Goal: Transaction & Acquisition: Purchase product/service

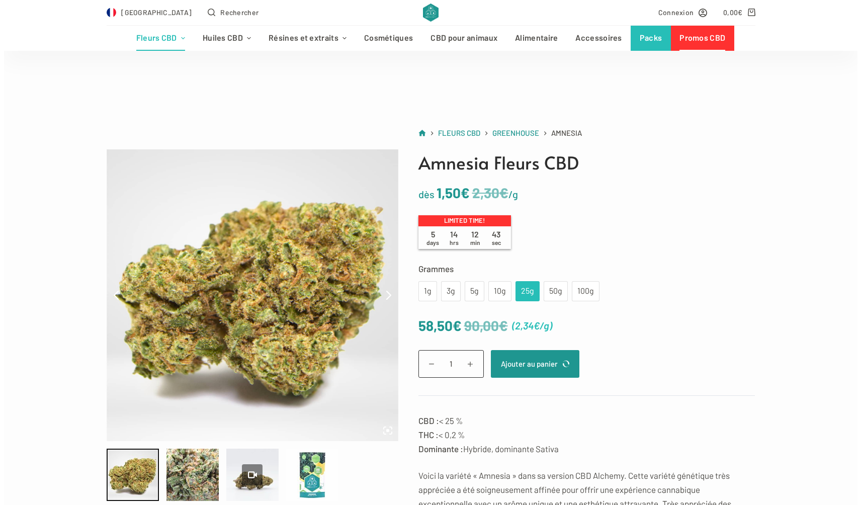
scroll to position [50, 0]
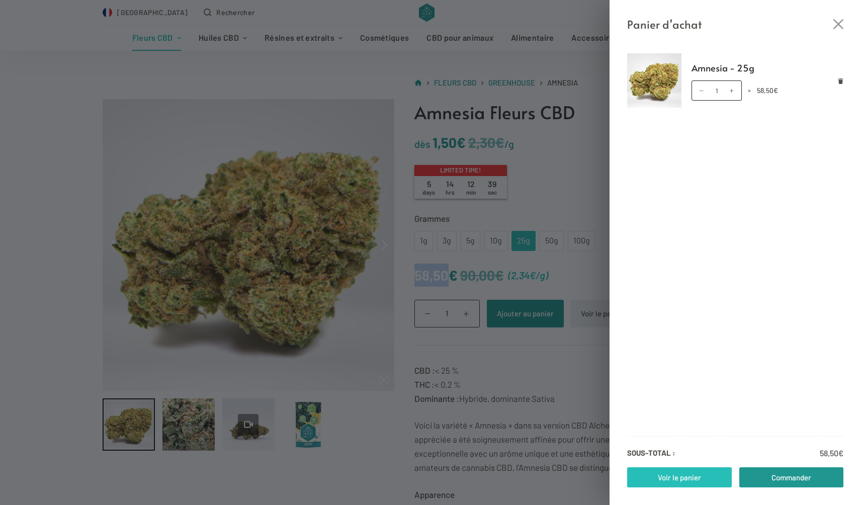
click at [694, 476] on link "Voir le panier" at bounding box center [679, 477] width 105 height 20
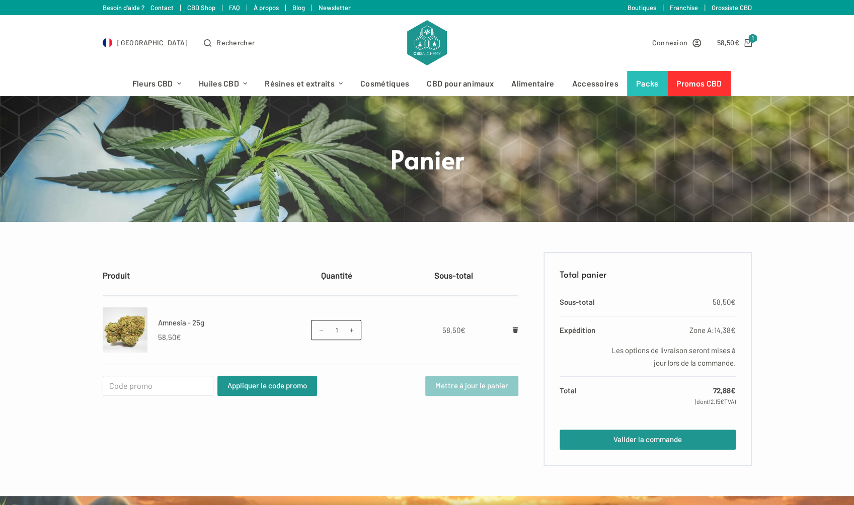
drag, startPoint x: 687, startPoint y: 327, endPoint x: 718, endPoint y: 330, distance: 30.8
click at [706, 330] on label "Zone A: 14,38 €" at bounding box center [670, 330] width 129 height 13
drag, startPoint x: 718, startPoint y: 330, endPoint x: 735, endPoint y: 332, distance: 17.7
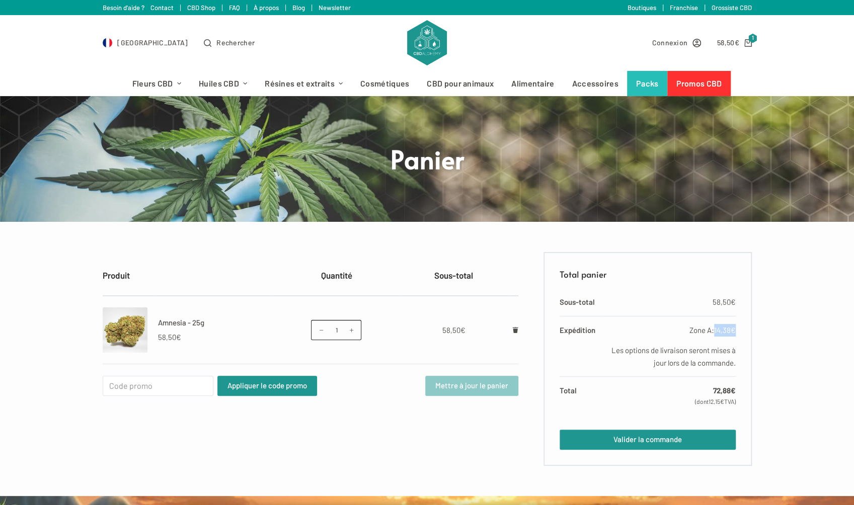
click at [735, 332] on div "Total panier Sous-total 58,50 € Expédition Zone A: 14,38 € Les options de livra…" at bounding box center [647, 359] width 208 height 214
click at [765, 378] on div "Produit Quantité Sous-total Amnesia - 25g 58,50 € quantité de Amnesia - 25g 1 ×…" at bounding box center [427, 359] width 854 height 214
click at [703, 84] on link "Promos CBD" at bounding box center [698, 83] width 63 height 25
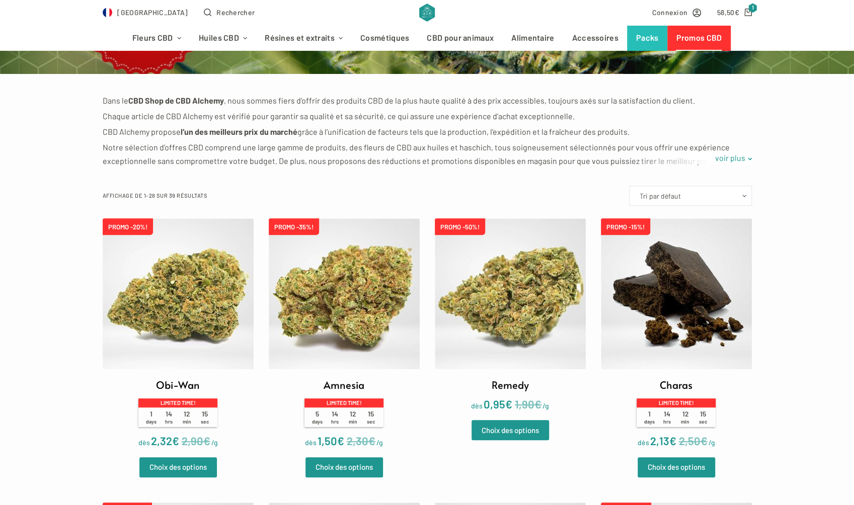
scroll to position [151, 0]
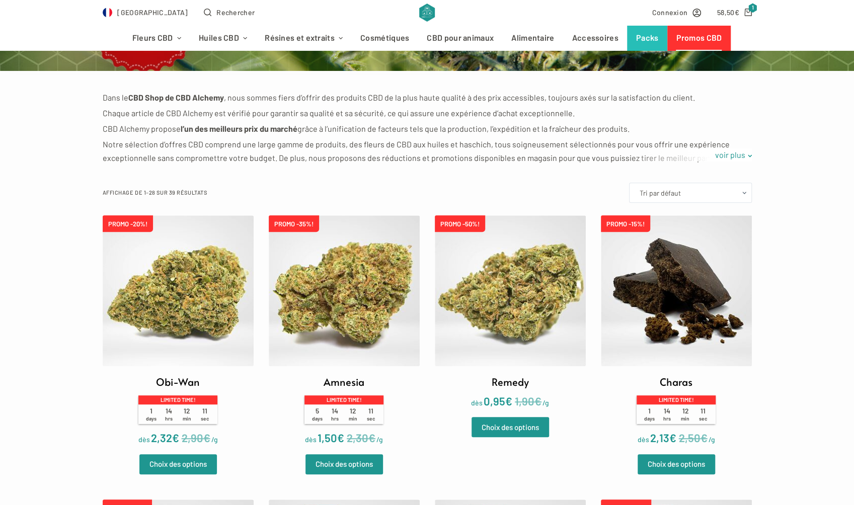
click at [349, 331] on img at bounding box center [344, 290] width 151 height 151
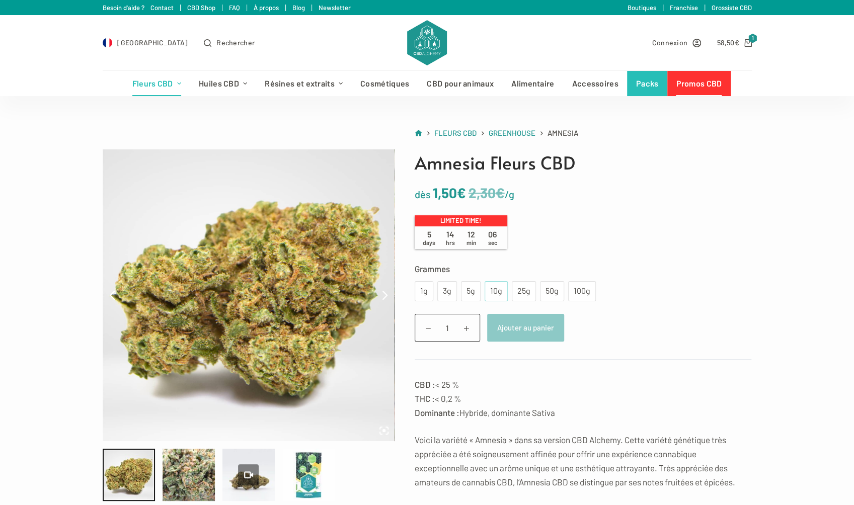
click at [497, 291] on div "10g" at bounding box center [495, 291] width 11 height 13
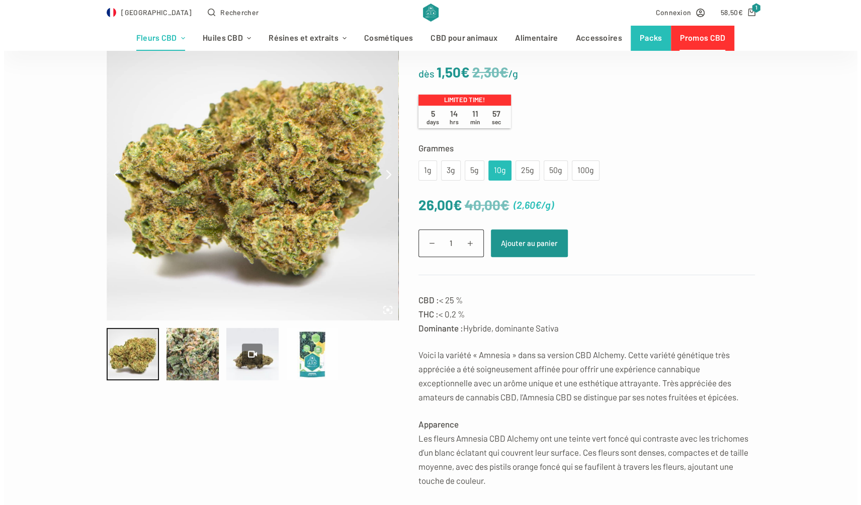
scroll to position [50, 0]
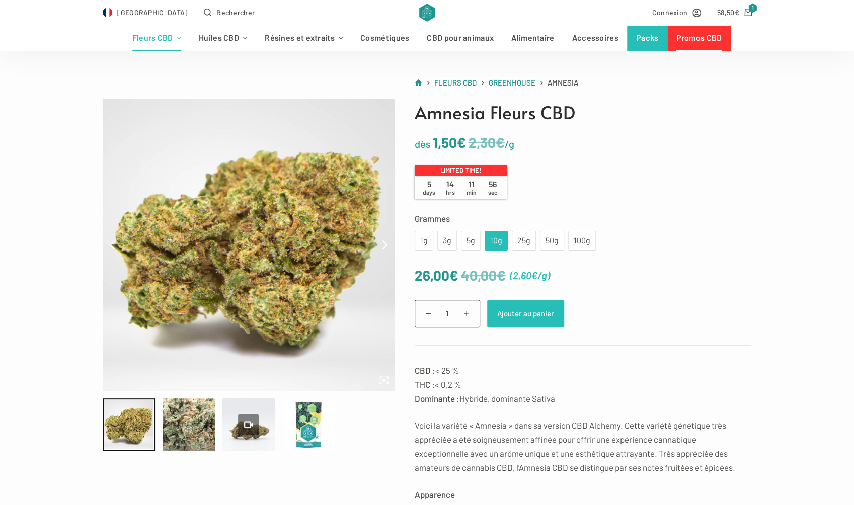
click at [529, 315] on button "Ajouter au panier" at bounding box center [525, 314] width 77 height 28
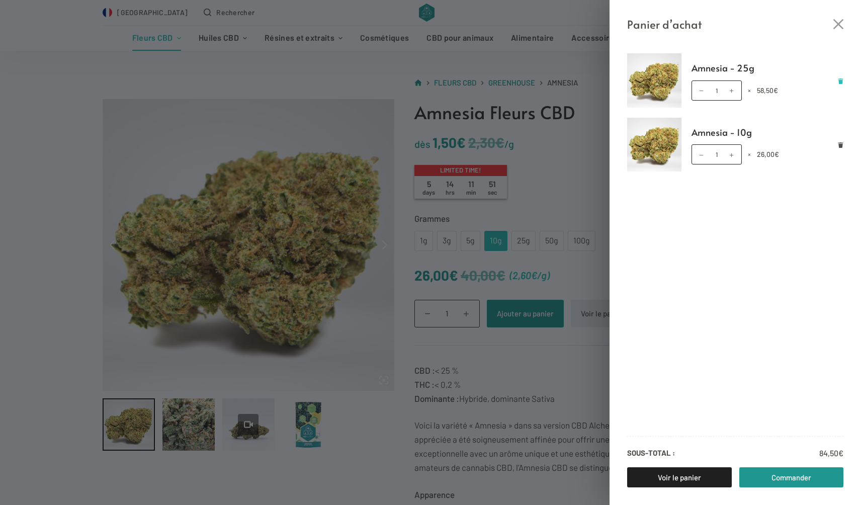
click at [842, 81] on icon "Retirer Amnesia - 25g du panier" at bounding box center [841, 81] width 5 height 6
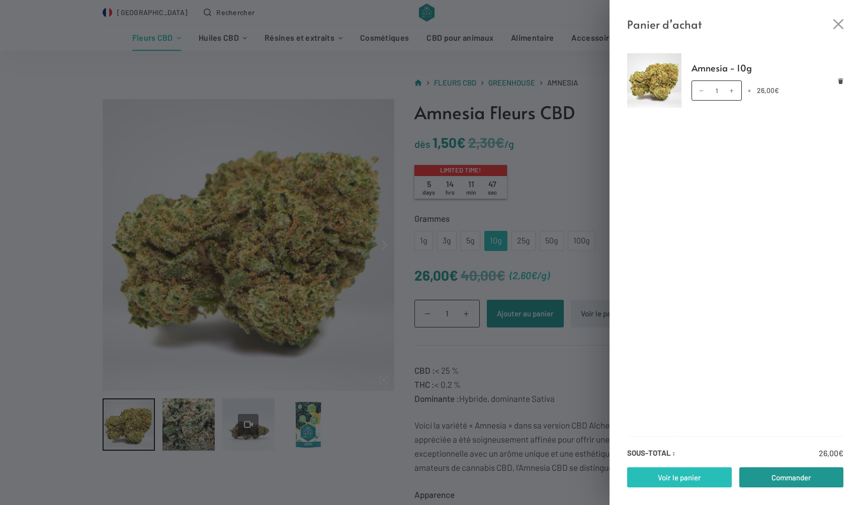
click at [689, 479] on link "Voir le panier" at bounding box center [679, 477] width 105 height 20
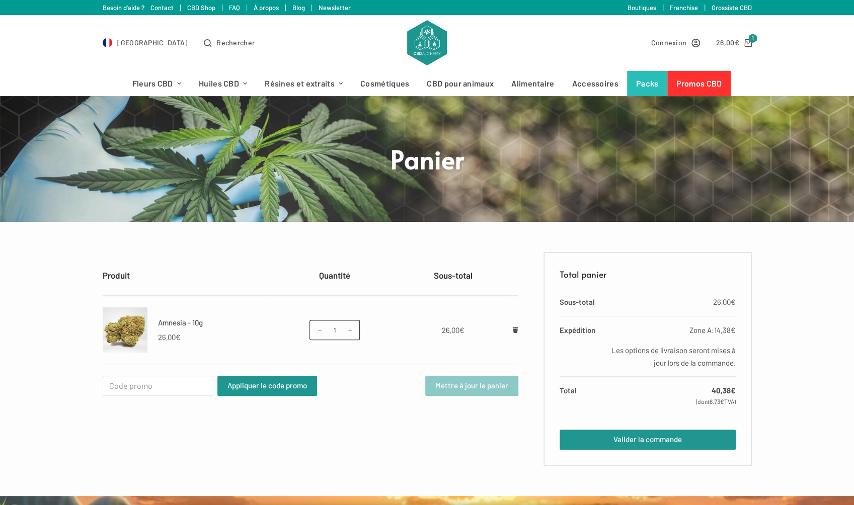
click at [669, 42] on span "Connexion" at bounding box center [668, 43] width 36 height 12
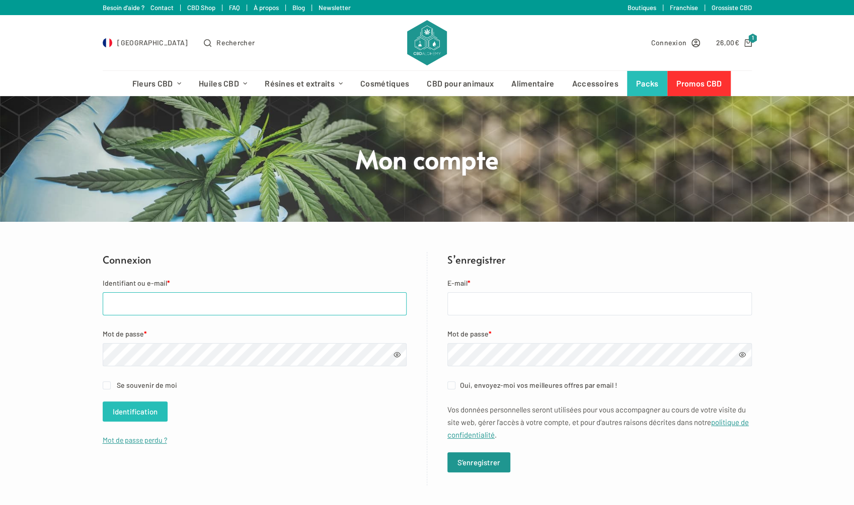
type input "[EMAIL_ADDRESS][DOMAIN_NAME]"
click at [138, 409] on button "Identification" at bounding box center [135, 411] width 65 height 20
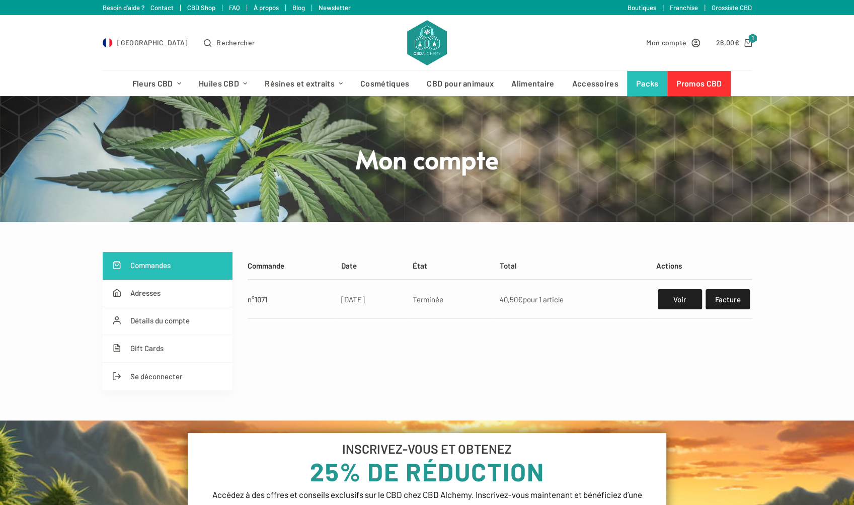
click at [552, 388] on div "Commande Date État Total Actions n°1071 22/09/2024 Terminée 40,50 € pour 1 arti…" at bounding box center [499, 321] width 504 height 138
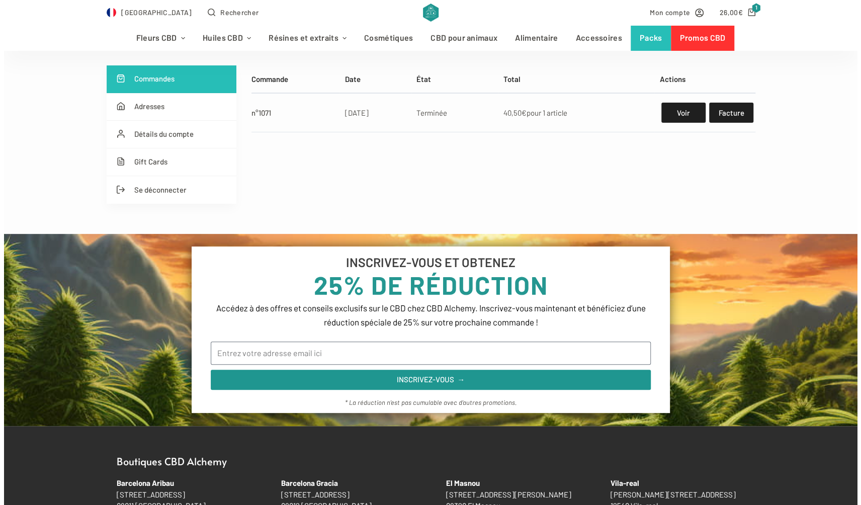
scroll to position [201, 0]
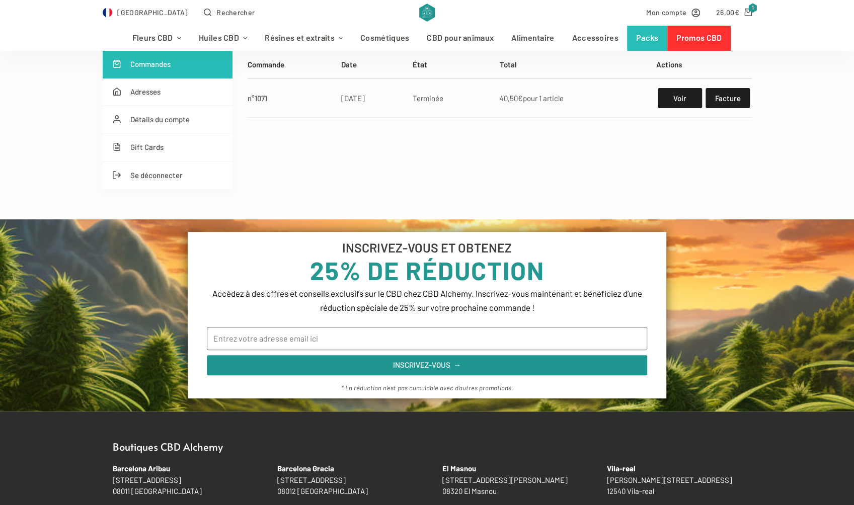
click at [725, 13] on bdi "26,00 €" at bounding box center [727, 12] width 23 height 9
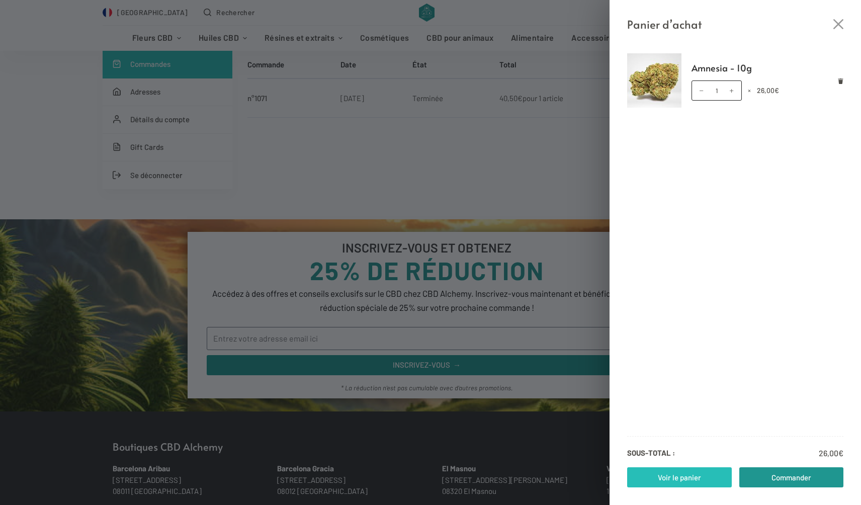
click at [699, 478] on link "Voir le panier" at bounding box center [679, 477] width 105 height 20
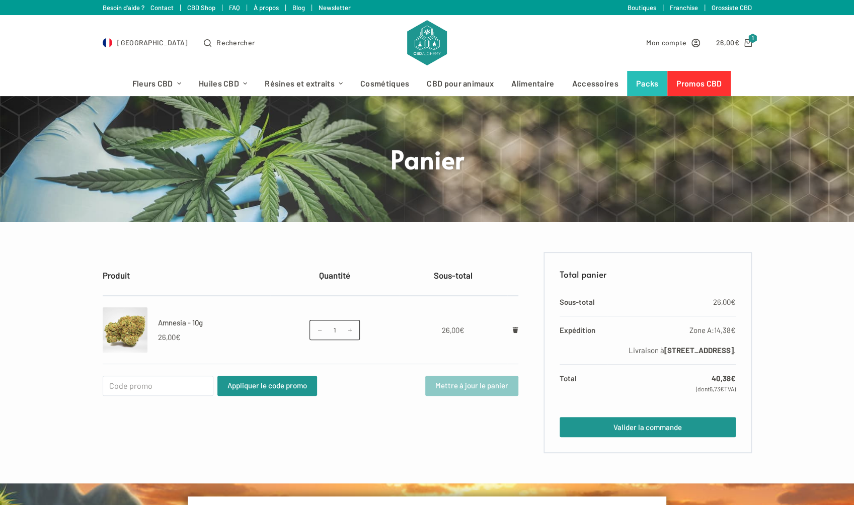
click at [464, 376] on div at bounding box center [311, 376] width 416 height 0
click at [164, 321] on link "Amnesia - 10g" at bounding box center [180, 322] width 45 height 9
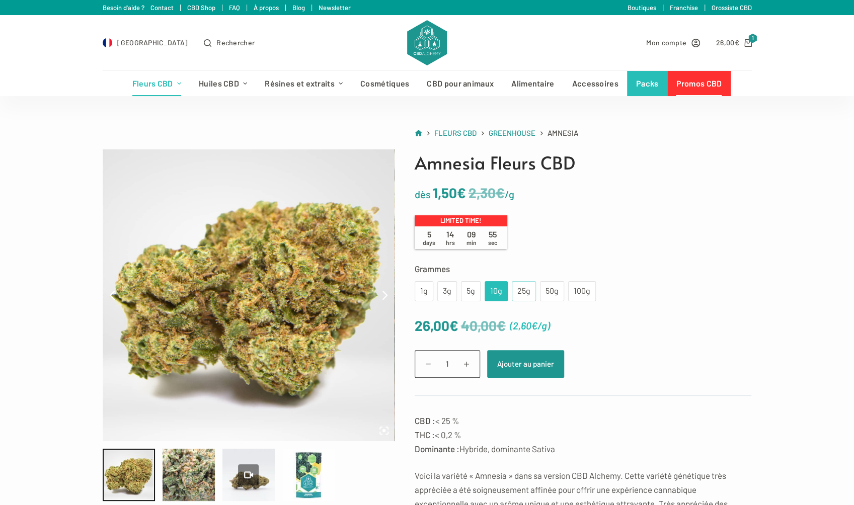
click at [522, 291] on div "25g" at bounding box center [524, 291] width 12 height 13
click at [526, 366] on button "Ajouter au panier" at bounding box center [525, 364] width 77 height 28
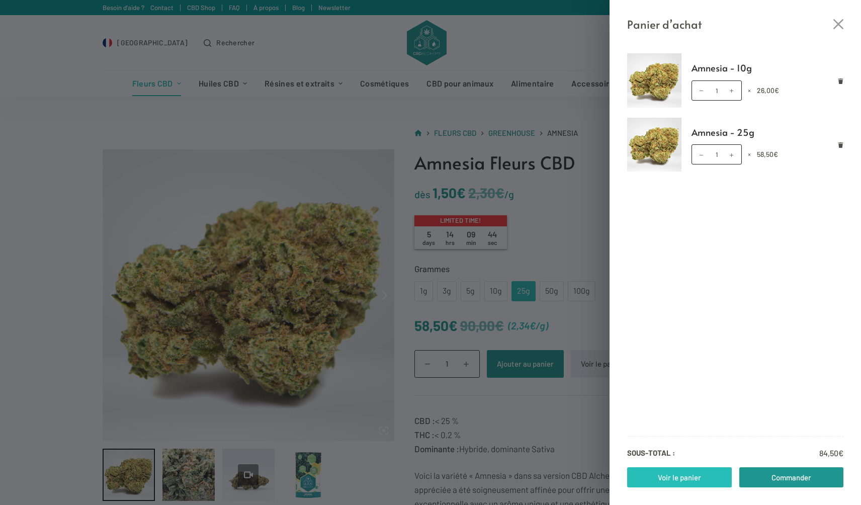
click at [693, 479] on link "Voir le panier" at bounding box center [679, 477] width 105 height 20
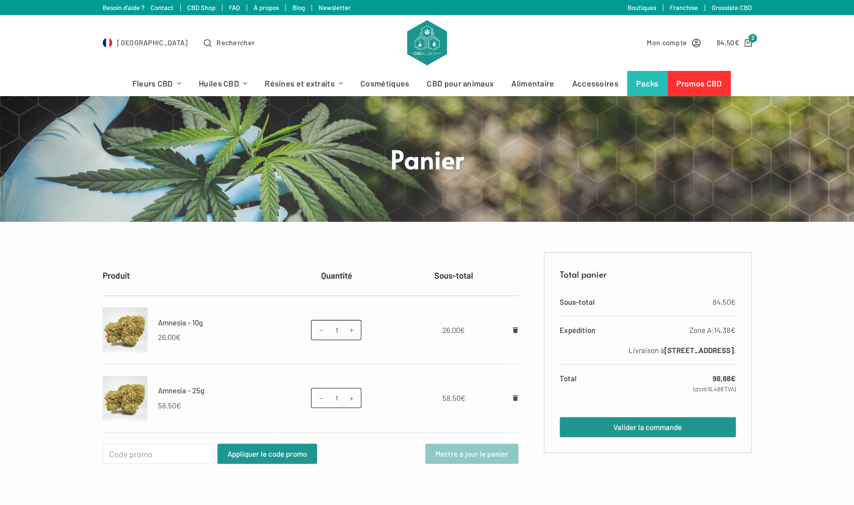
click at [516, 329] on icon "Retirer Amnesia - 10g du panier" at bounding box center [516, 330] width 6 height 6
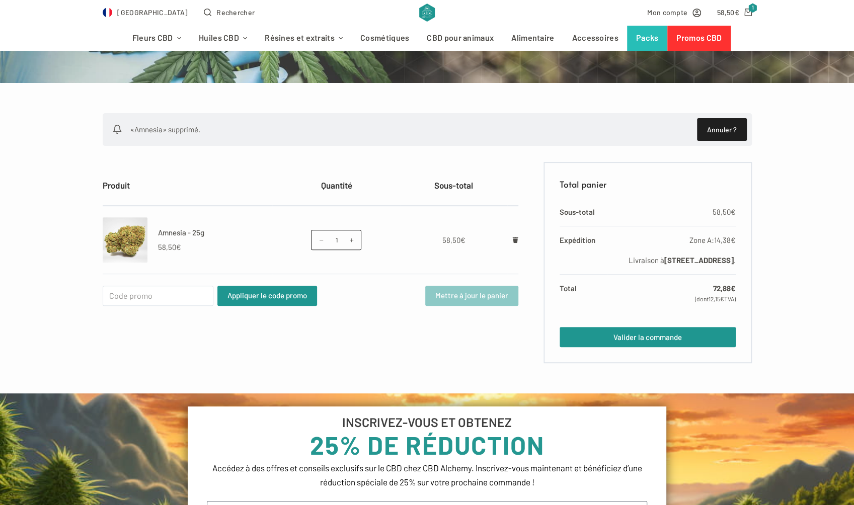
scroll to position [201, 0]
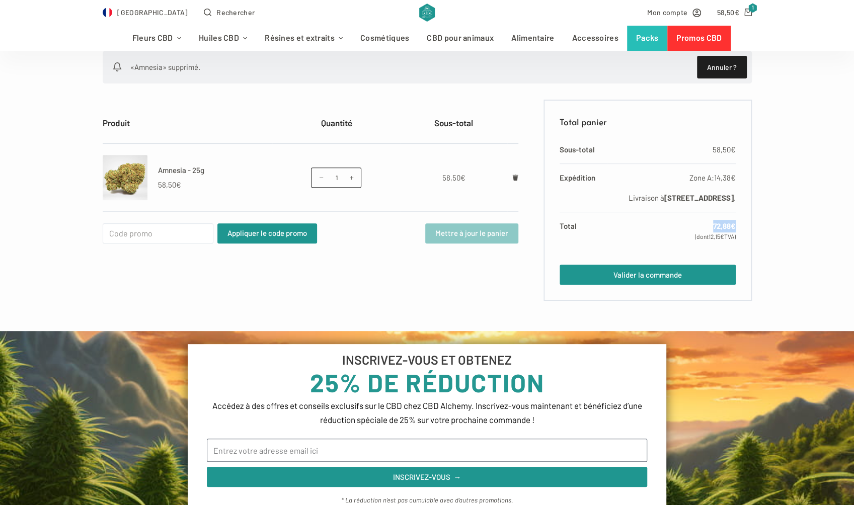
drag, startPoint x: 734, startPoint y: 236, endPoint x: 707, endPoint y: 236, distance: 27.2
click at [707, 236] on td "72,88 € (dont 12,15 € TVA)" at bounding box center [671, 231] width 129 height 38
click at [617, 284] on link "Valider la commande" at bounding box center [647, 275] width 176 height 20
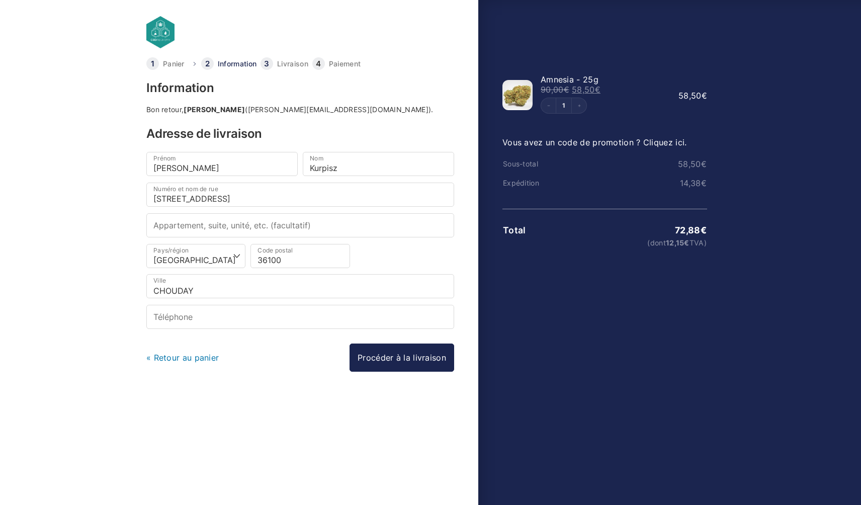
click at [782, 473] on div at bounding box center [430, 473] width 861 height 0
click at [620, 473] on div at bounding box center [430, 473] width 861 height 0
click at [400, 357] on link "Procéder à la livraison" at bounding box center [402, 358] width 105 height 28
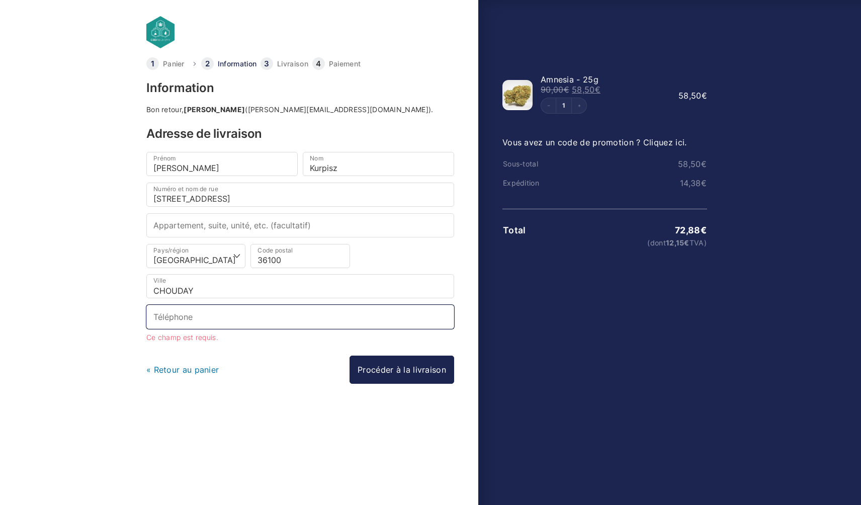
click at [211, 316] on input "Téléphone *" at bounding box center [300, 317] width 308 height 24
click at [122, 331] on body "Panier Information Livraison Paiement Information Bon retour, Franck Kurpisz (f…" at bounding box center [430, 236] width 861 height 473
click at [214, 318] on input "Téléphone *" at bounding box center [300, 317] width 308 height 24
type input "+33634574917"
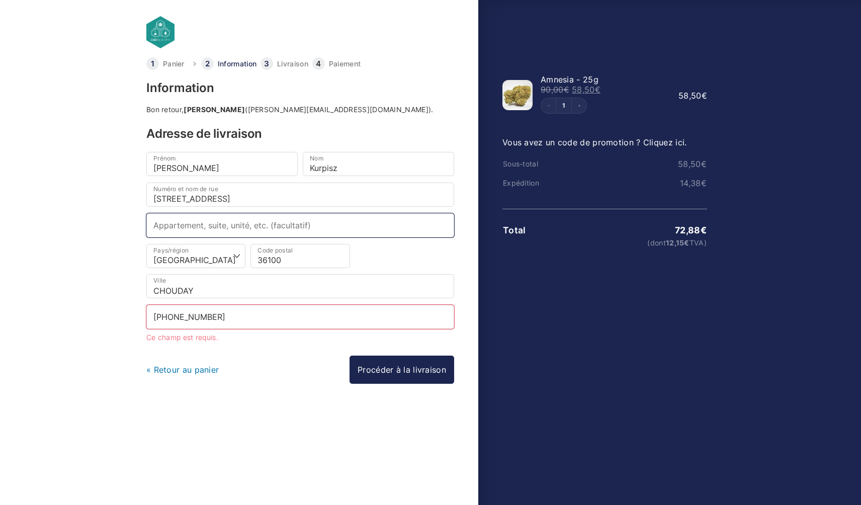
type input "Le bourg"
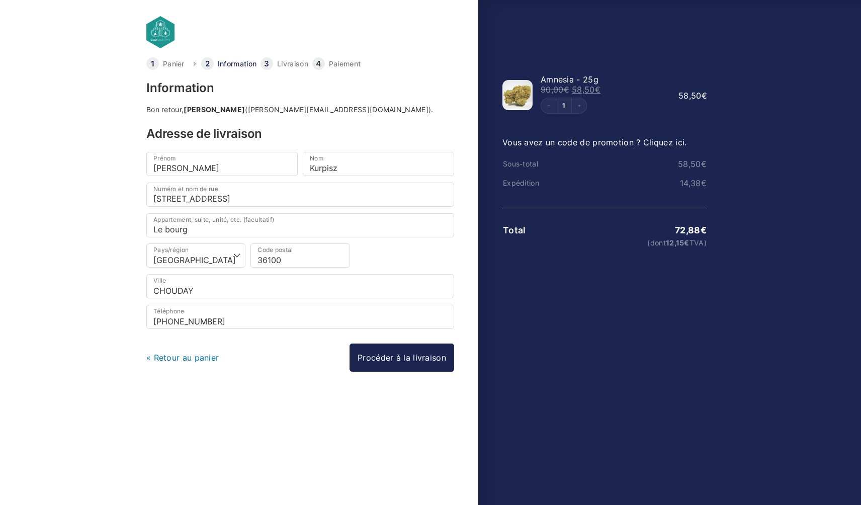
click at [311, 398] on div "Information Bon retour, Franck Kurpisz (f.kurpisz@sfr.fr). Adresse de livraison…" at bounding box center [300, 264] width 308 height 364
drag, startPoint x: 382, startPoint y: 353, endPoint x: 367, endPoint y: 364, distance: 18.7
click at [382, 354] on link "Procéder à la livraison" at bounding box center [402, 358] width 105 height 28
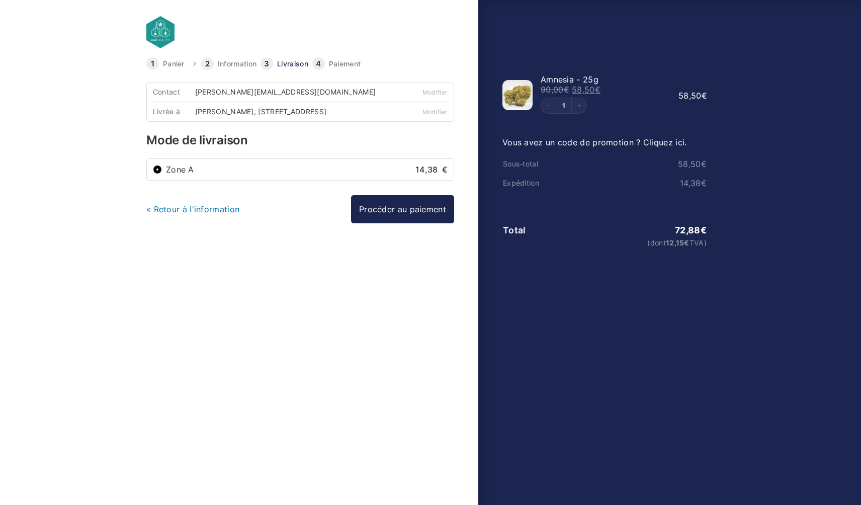
click at [399, 174] on label "Zone A 14,38 €" at bounding box center [307, 169] width 282 height 8
click at [162, 174] on input "Zone A 14,38 €" at bounding box center [157, 169] width 9 height 9
click at [163, 174] on div "Zone A 14,38 €" at bounding box center [300, 169] width 295 height 9
click at [151, 178] on li "Zone A 14,38 €" at bounding box center [300, 169] width 307 height 21
drag, startPoint x: 200, startPoint y: 177, endPoint x: 205, endPoint y: 176, distance: 5.1
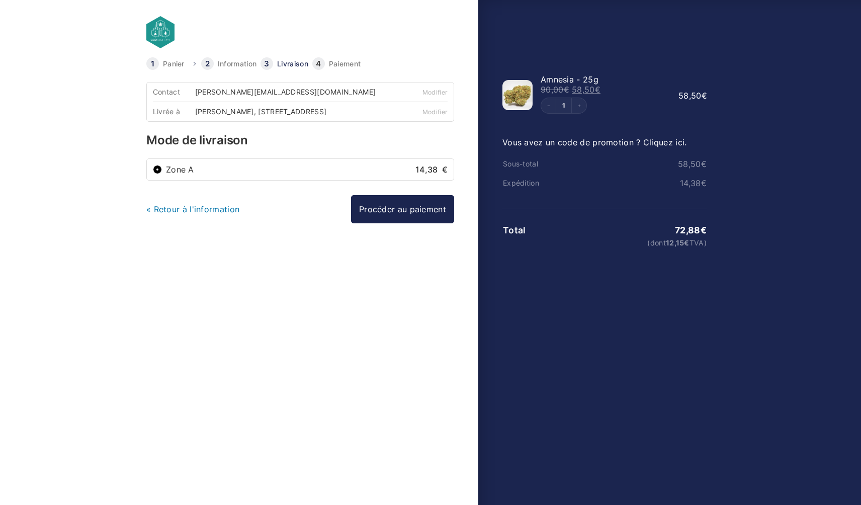
click at [204, 174] on label "Zone A 14,38 €" at bounding box center [307, 169] width 282 height 8
click at [162, 174] on input "Zone A 14,38 €" at bounding box center [157, 169] width 9 height 9
click at [380, 218] on link "Procéder au paiement" at bounding box center [402, 209] width 103 height 28
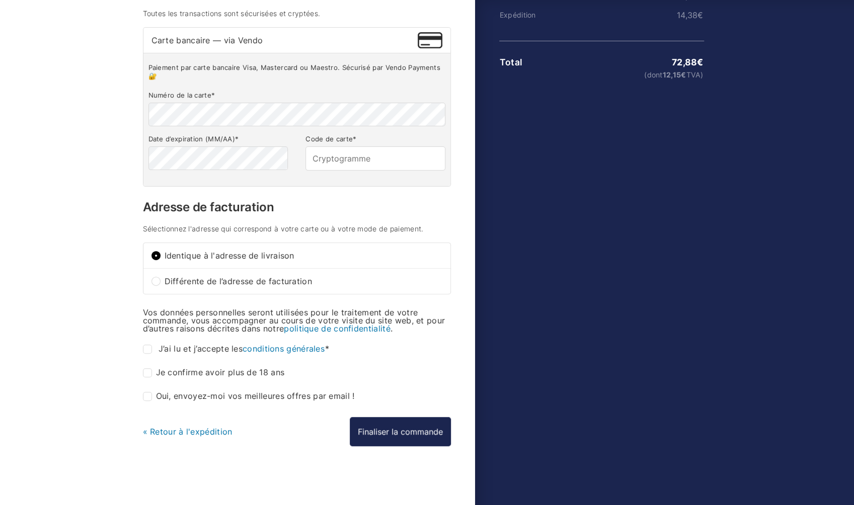
scroll to position [172, 0]
click at [148, 349] on input "J’ai lu et j’accepte les conditions générales *" at bounding box center [147, 349] width 9 height 9
checkbox input "true"
click at [149, 375] on input "Je confirme avoir plus de 18 ans *" at bounding box center [147, 372] width 9 height 9
checkbox input "true"
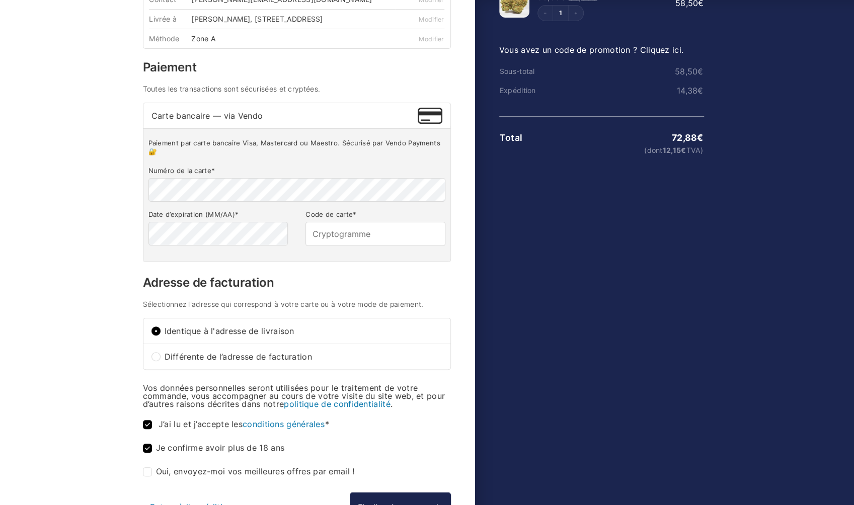
scroll to position [0, 0]
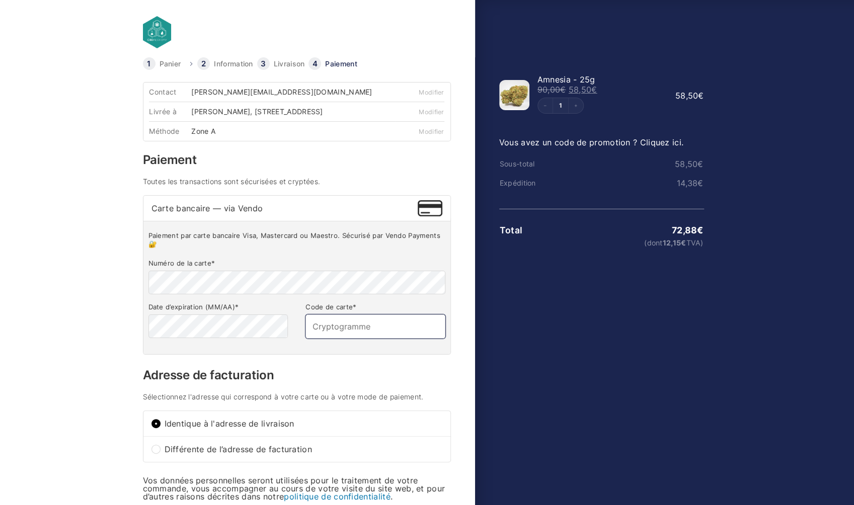
click at [353, 331] on input "Code de carte *" at bounding box center [374, 326] width 139 height 24
click at [113, 331] on body "Panier Information Livraison Paiement Information Bon retour, Franck Kurpisz (f…" at bounding box center [427, 236] width 854 height 473
click at [427, 135] on link "Modifier" at bounding box center [431, 132] width 25 height 8
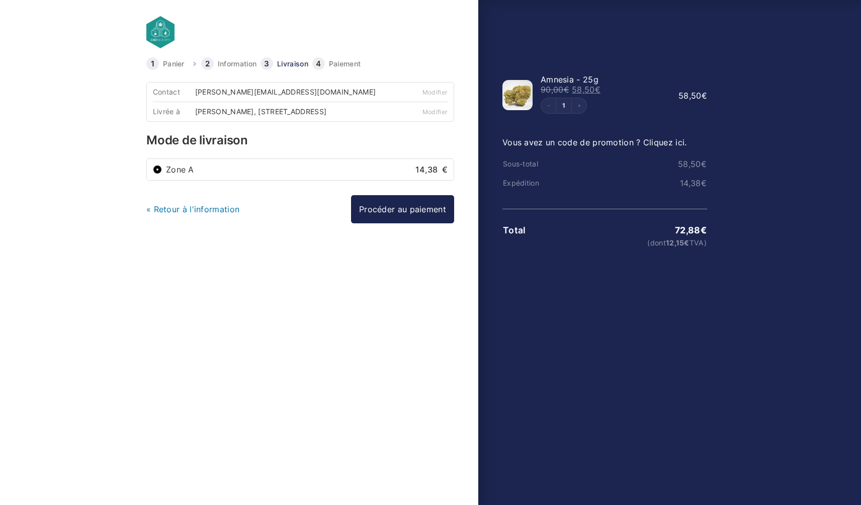
click at [256, 172] on label "Zone A 14,38 €" at bounding box center [307, 169] width 282 height 8
click at [162, 172] on input "Zone A 14,38 €" at bounding box center [157, 169] width 9 height 9
click at [245, 174] on label "Zone A 14,38 €" at bounding box center [307, 169] width 282 height 8
click at [162, 174] on input "Zone A 14,38 €" at bounding box center [157, 169] width 9 height 9
click at [245, 174] on label "Zone A 14,38 €" at bounding box center [307, 169] width 282 height 8
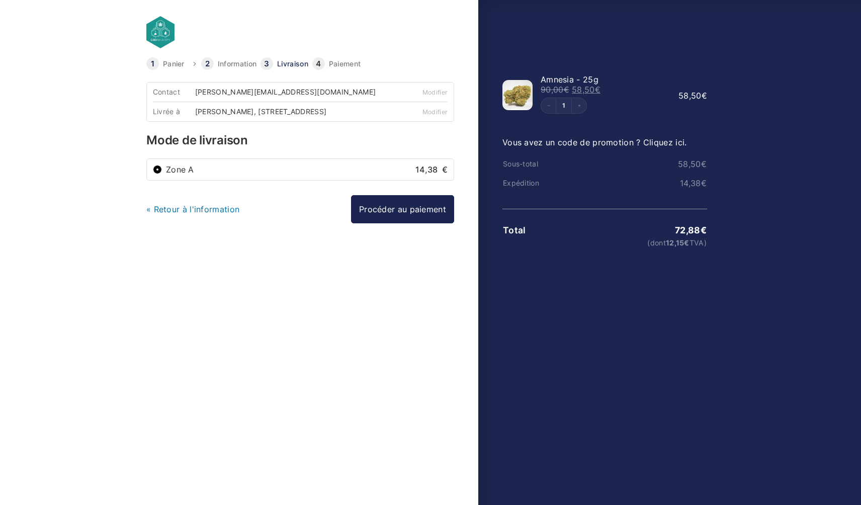
click at [162, 174] on input "Zone A 14,38 €" at bounding box center [157, 169] width 9 height 9
click at [160, 174] on input "Zone A 14,38 €" at bounding box center [157, 169] width 9 height 9
click at [225, 240] on div "Contact f.kurpisz@sfr.fr Modifier Livrée à Franck Kurpisz, 35 chemin du cimetiè…" at bounding box center [300, 264] width 308 height 364
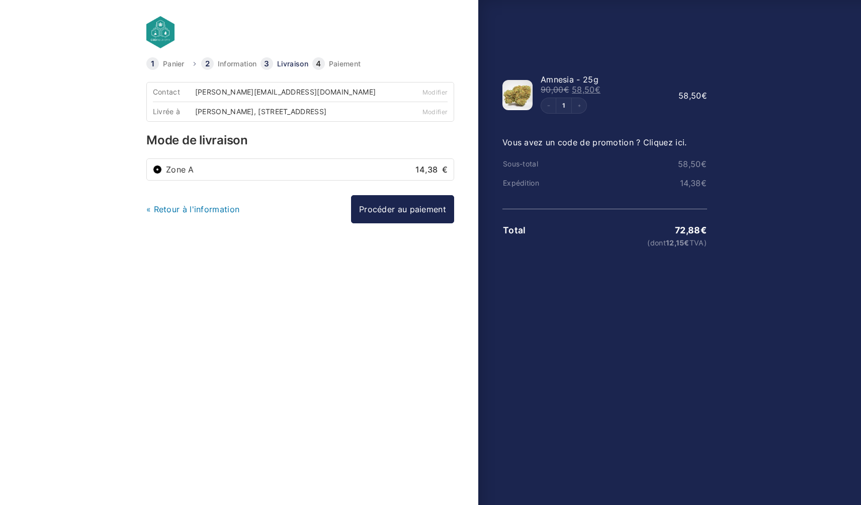
click at [383, 218] on link "Procéder au paiement" at bounding box center [402, 209] width 103 height 28
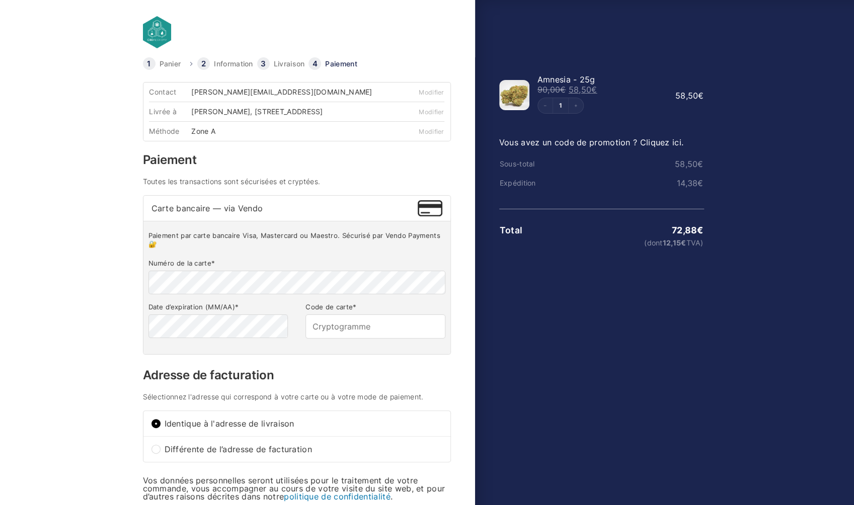
click at [157, 344] on fieldset "Numéro de la carte * Date d’expiration (MM/AA) * Code de carte *" at bounding box center [296, 300] width 297 height 89
click at [353, 334] on input "Code de carte *" at bounding box center [374, 326] width 139 height 24
click at [350, 333] on input "Code de carte *" at bounding box center [374, 326] width 139 height 24
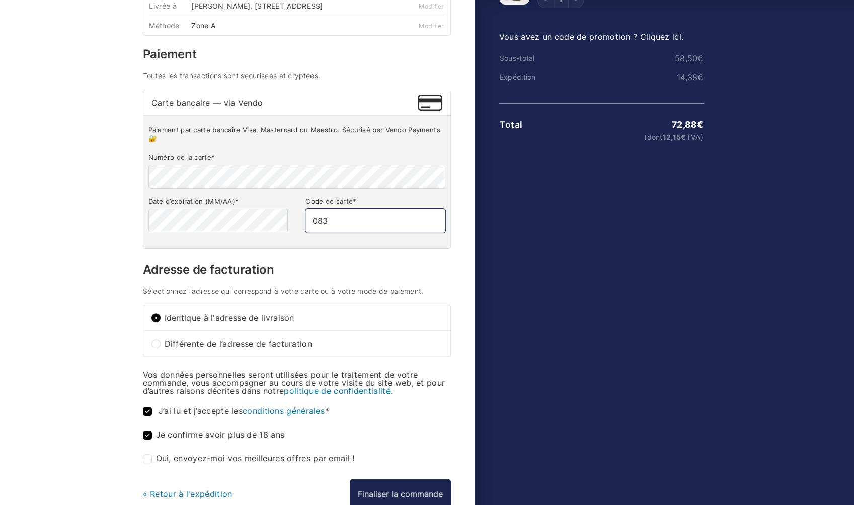
scroll to position [151, 0]
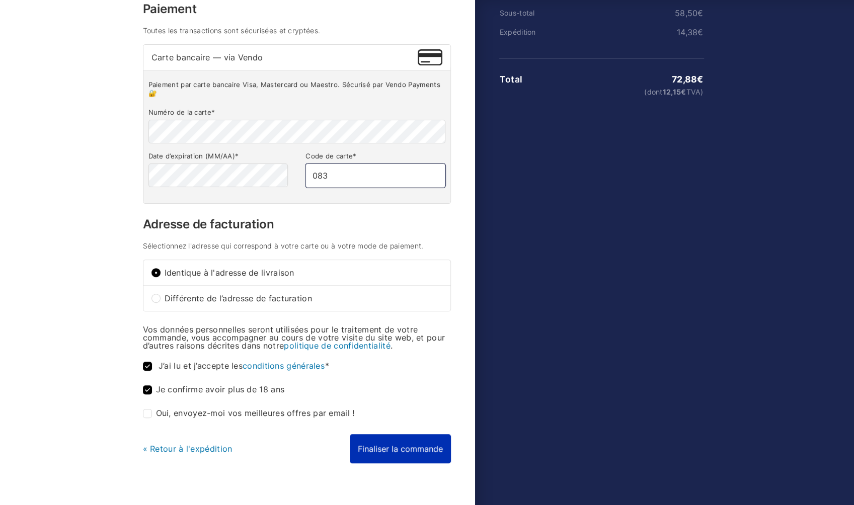
type input "083"
click at [394, 456] on button "Finaliser la commande" at bounding box center [400, 448] width 101 height 29
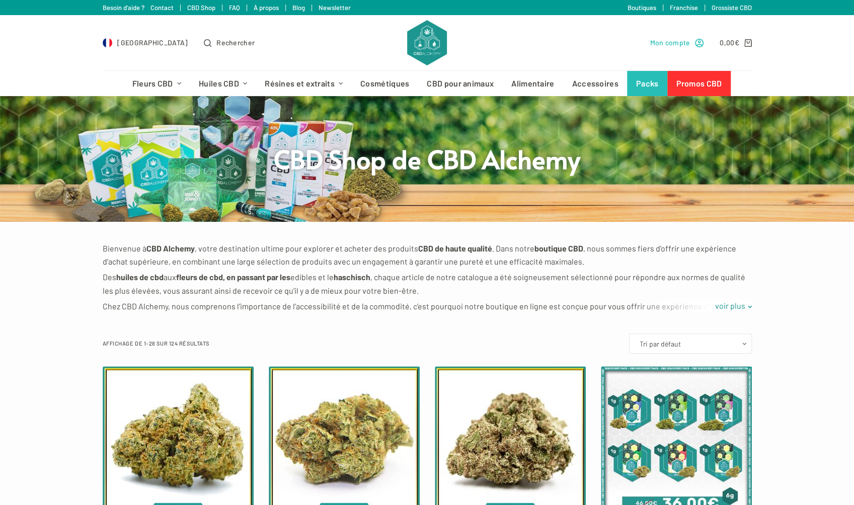
click at [672, 47] on span "Mon compte" at bounding box center [669, 43] width 40 height 12
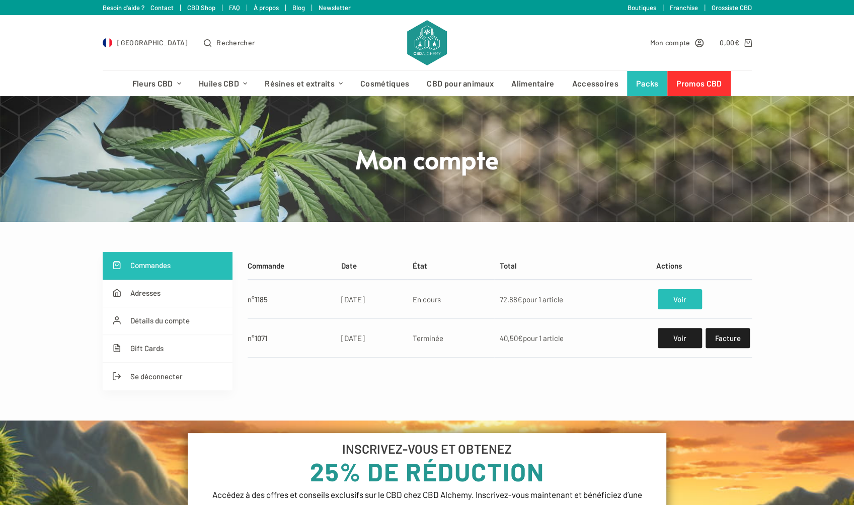
click at [683, 302] on link "Voir" at bounding box center [679, 299] width 44 height 20
